Goal: Find contact information: Find contact information

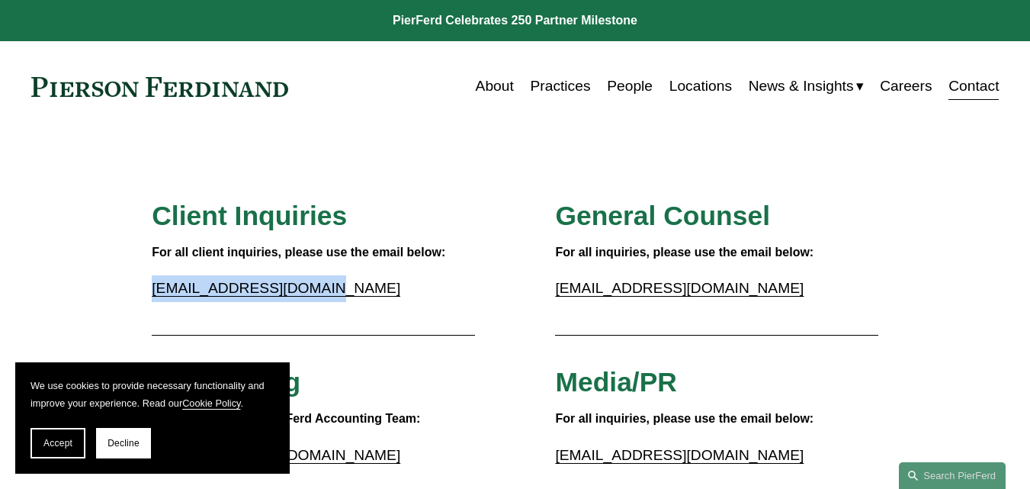
drag, startPoint x: 324, startPoint y: 295, endPoint x: 153, endPoint y: 287, distance: 171.0
click at [153, 287] on p "[EMAIL_ADDRESS][DOMAIN_NAME]" at bounding box center [313, 288] width 323 height 27
copy link "[EMAIL_ADDRESS][DOMAIN_NAME]"
